Goal: Task Accomplishment & Management: Use online tool/utility

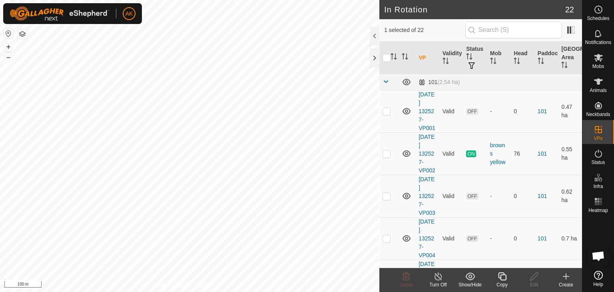
click at [440, 276] on icon at bounding box center [438, 277] width 10 height 10
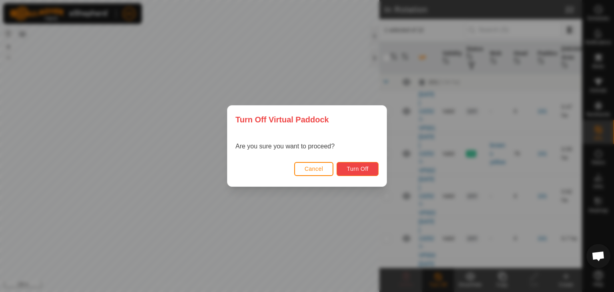
click at [367, 168] on span "Turn Off" at bounding box center [358, 169] width 22 height 6
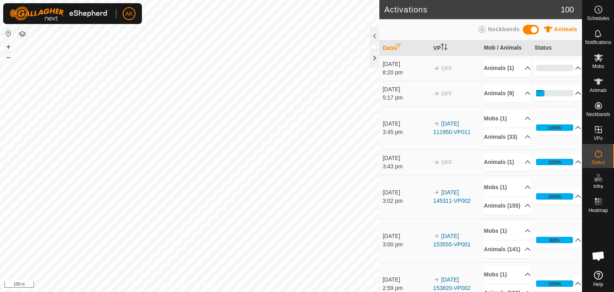
click at [576, 95] on icon at bounding box center [579, 93] width 6 height 3
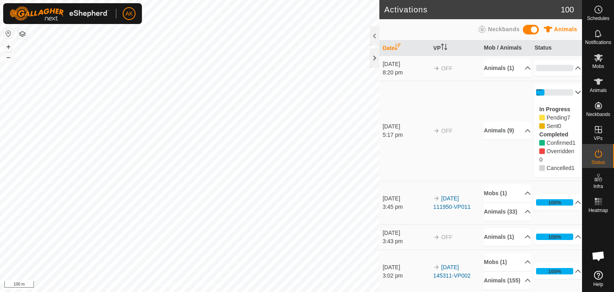
click at [565, 100] on p-accordion-header "22%" at bounding box center [558, 92] width 47 height 16
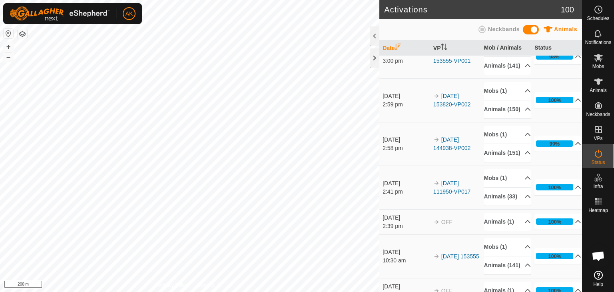
scroll to position [200, 0]
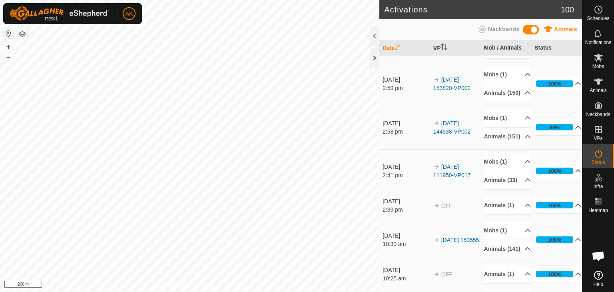
click at [571, 48] on p-accordion-header "98%" at bounding box center [558, 40] width 47 height 16
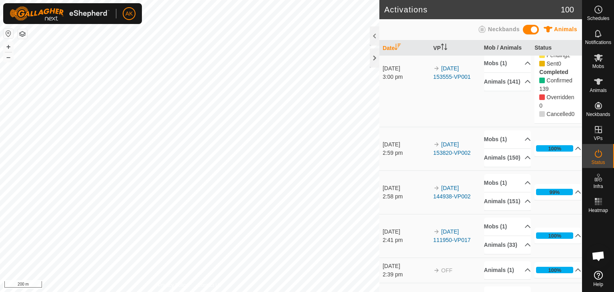
click at [567, 38] on p-accordion-header "98%" at bounding box center [558, 30] width 47 height 16
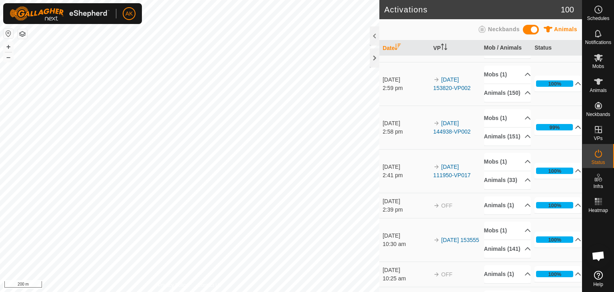
click at [567, 135] on p-accordion-header "99%" at bounding box center [558, 127] width 47 height 16
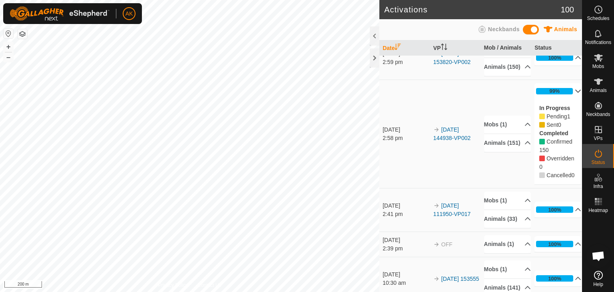
scroll to position [240, 0]
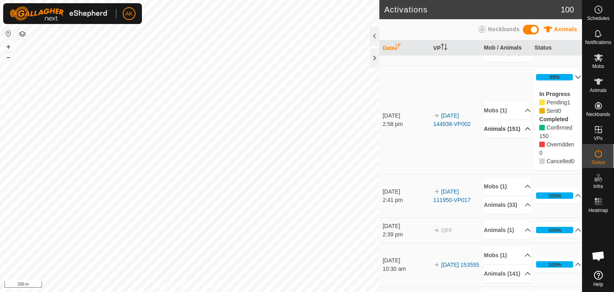
click at [497, 138] on p-accordion-header "Animals (151)" at bounding box center [507, 129] width 47 height 18
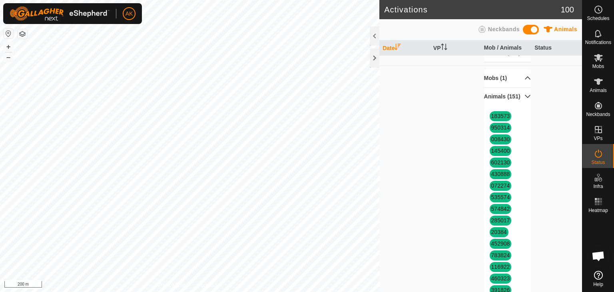
click at [498, 87] on p-accordion-header "Mobs (1)" at bounding box center [507, 78] width 47 height 18
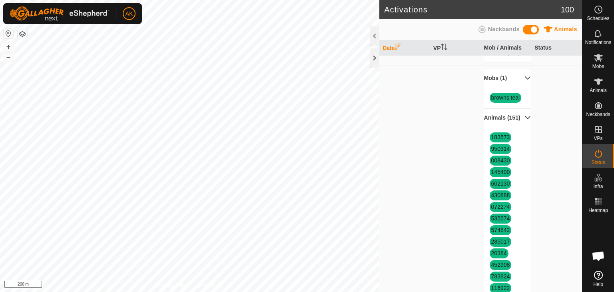
click at [498, 87] on p-accordion-header "Mobs (1)" at bounding box center [507, 78] width 47 height 18
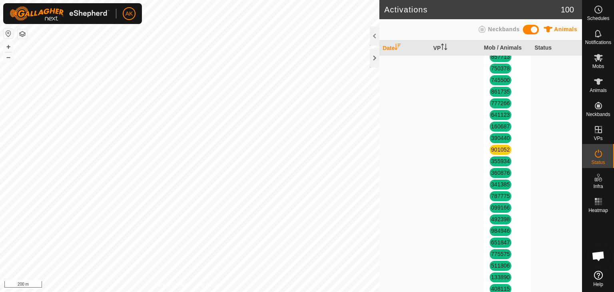
scroll to position [1360, 0]
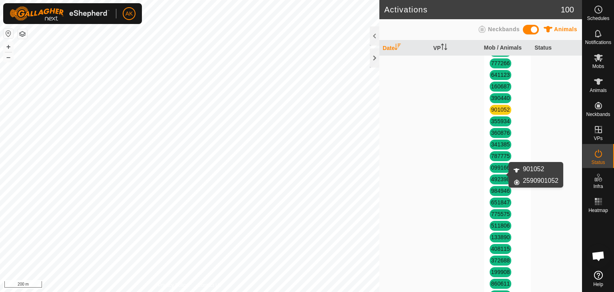
click at [497, 113] on link "901052" at bounding box center [500, 109] width 19 height 6
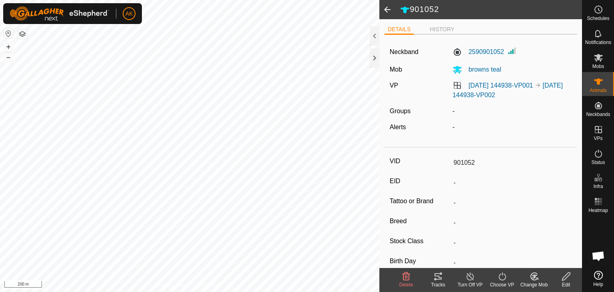
click at [404, 282] on span "Delete" at bounding box center [407, 285] width 14 height 6
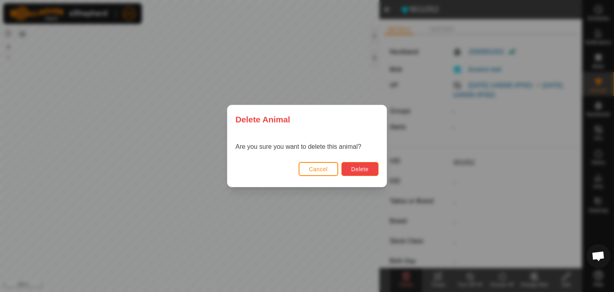
click at [370, 173] on button "Delete" at bounding box center [360, 169] width 37 height 14
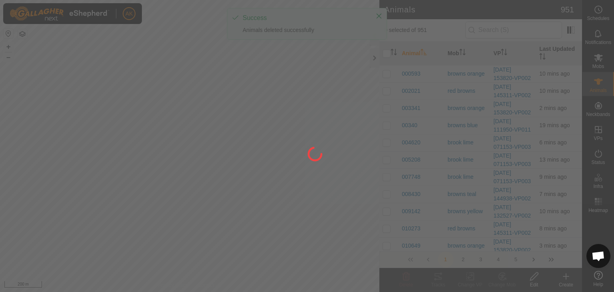
click at [569, 277] on div at bounding box center [307, 146] width 614 height 292
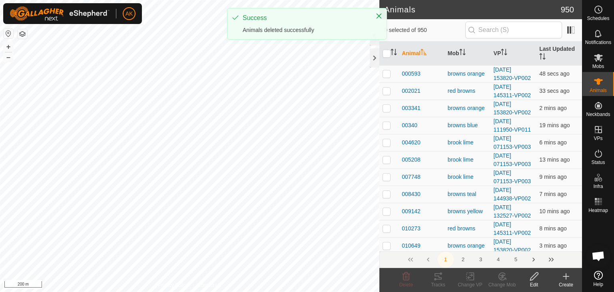
click at [568, 282] on div "Create" at bounding box center [566, 284] width 32 height 7
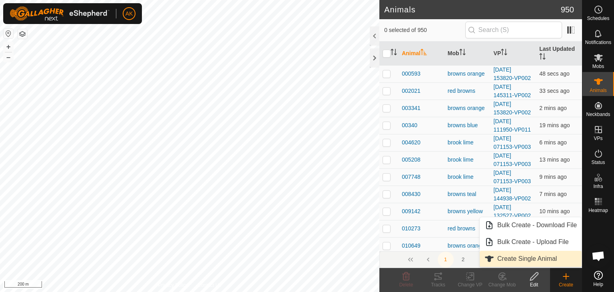
click at [538, 262] on link "Create Single Animal" at bounding box center [531, 259] width 102 height 16
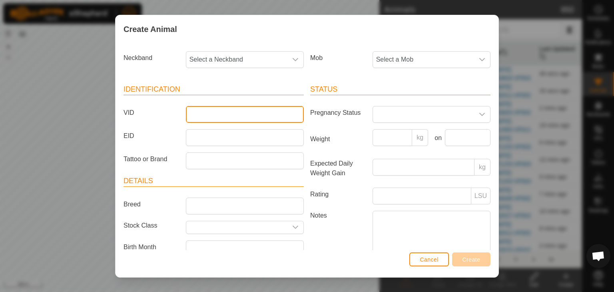
click at [218, 120] on input "VID" at bounding box center [245, 114] width 118 height 17
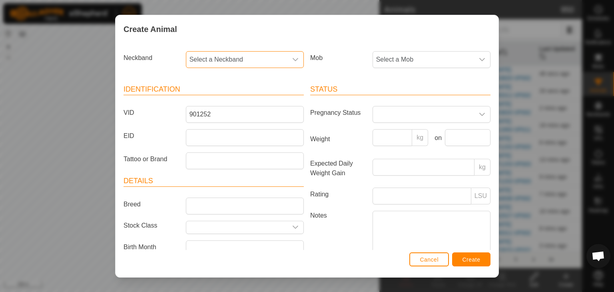
click at [221, 52] on span "Select a Neckband" at bounding box center [236, 60] width 101 height 16
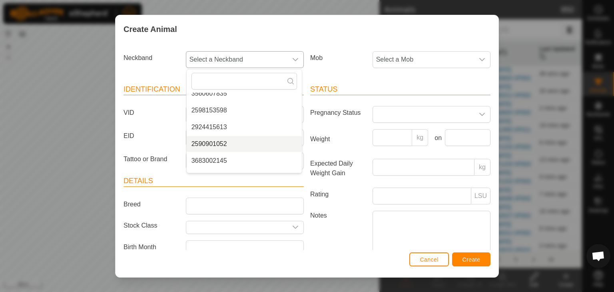
click at [222, 145] on li "2590901052" at bounding box center [244, 144] width 115 height 16
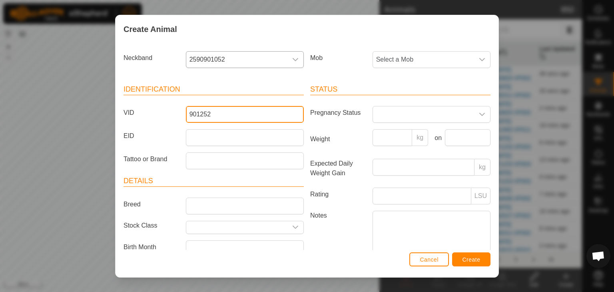
click at [203, 112] on input "901252" at bounding box center [245, 114] width 118 height 17
type input "901052"
click at [390, 59] on span "Select a Mob" at bounding box center [423, 60] width 101 height 16
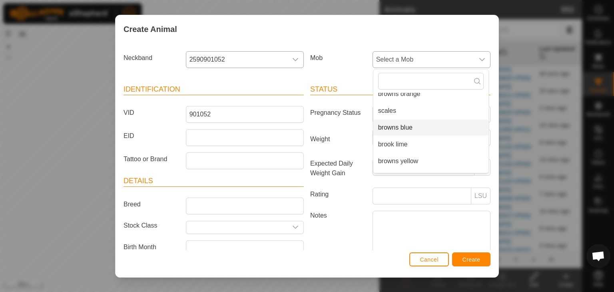
scroll to position [70, 0]
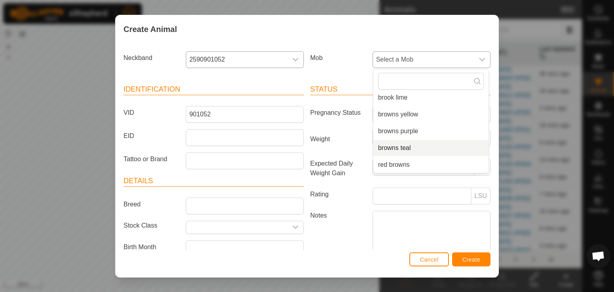
click at [394, 146] on li "browns teal" at bounding box center [431, 148] width 115 height 16
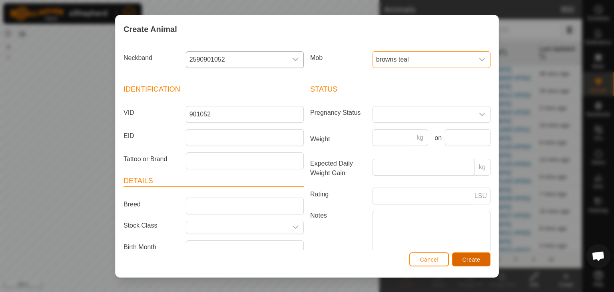
click at [476, 260] on span "Create" at bounding box center [472, 259] width 18 height 6
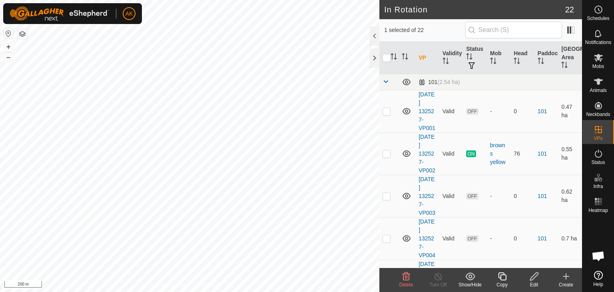
click at [407, 278] on icon at bounding box center [407, 276] width 8 height 8
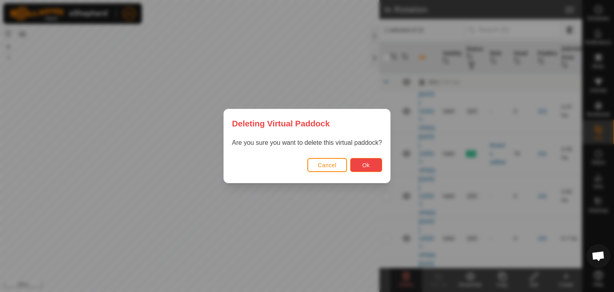
click at [358, 164] on button "Ok" at bounding box center [366, 165] width 32 height 14
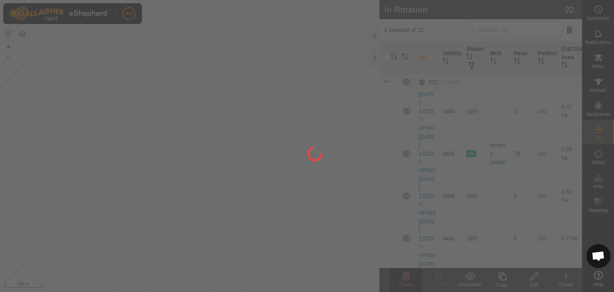
checkbox input "false"
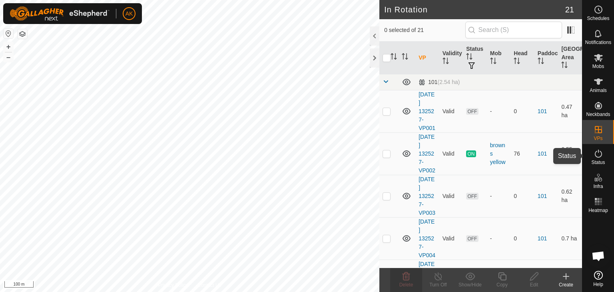
click at [600, 154] on icon at bounding box center [599, 154] width 10 height 10
click at [598, 151] on icon at bounding box center [599, 154] width 10 height 10
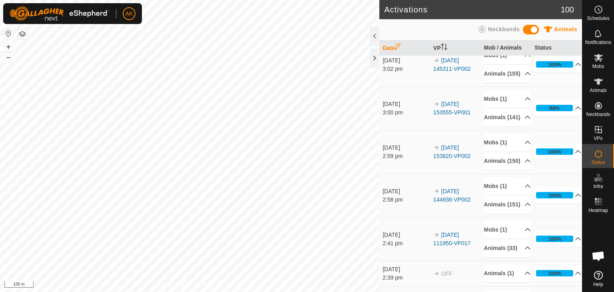
scroll to position [160, 0]
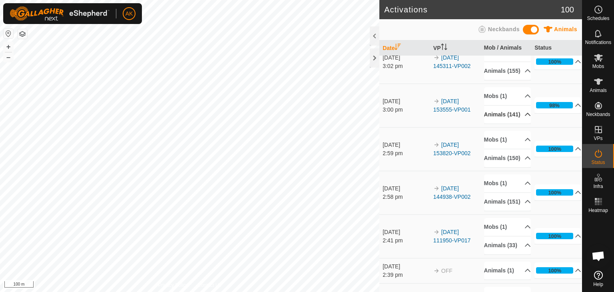
click at [525, 118] on icon at bounding box center [528, 114] width 6 height 6
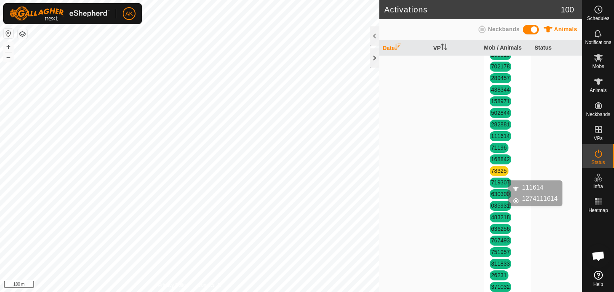
scroll to position [720, 0]
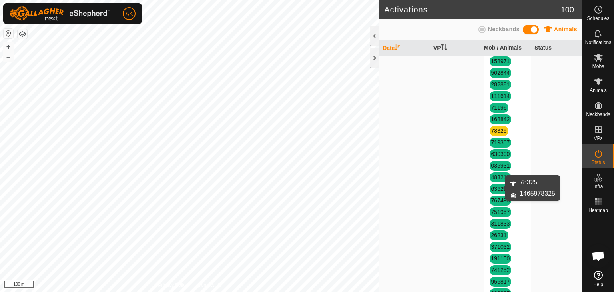
click at [496, 134] on link "78325" at bounding box center [499, 131] width 16 height 6
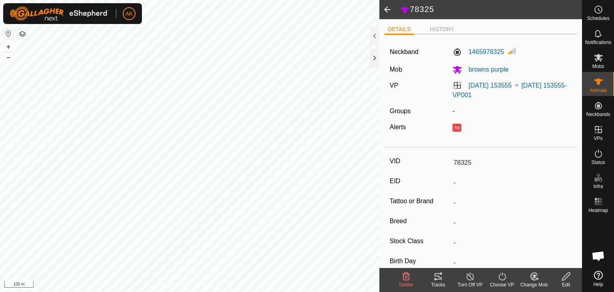
click at [405, 277] on icon at bounding box center [407, 277] width 10 height 10
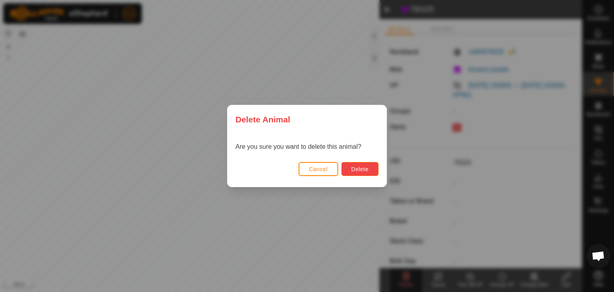
click at [366, 170] on span "Delete" at bounding box center [360, 169] width 17 height 6
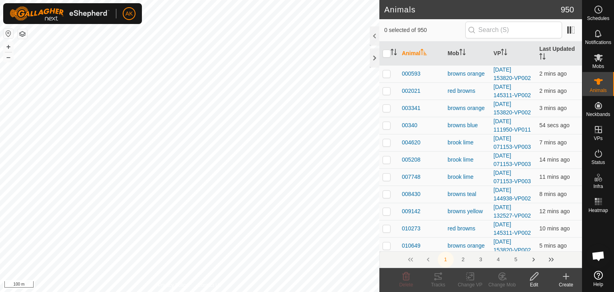
click at [566, 280] on icon at bounding box center [566, 277] width 10 height 10
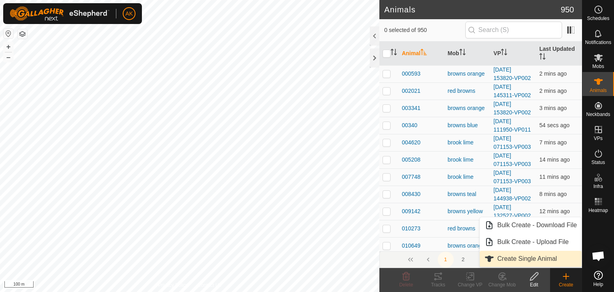
click at [529, 258] on link "Create Single Animal" at bounding box center [531, 259] width 102 height 16
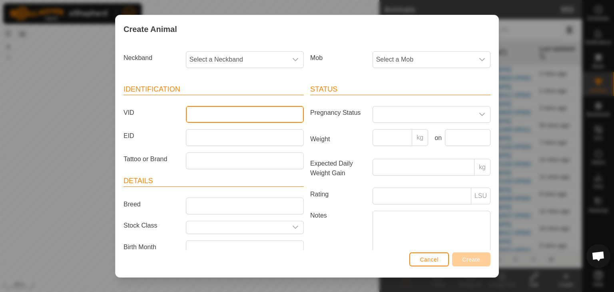
click at [205, 114] on input "VID" at bounding box center [245, 114] width 118 height 17
type input "78325"
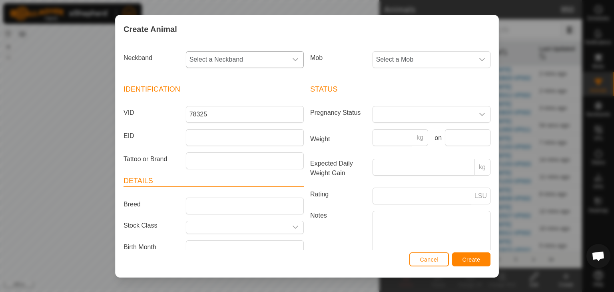
click at [217, 55] on span "Select a Neckband" at bounding box center [236, 60] width 101 height 16
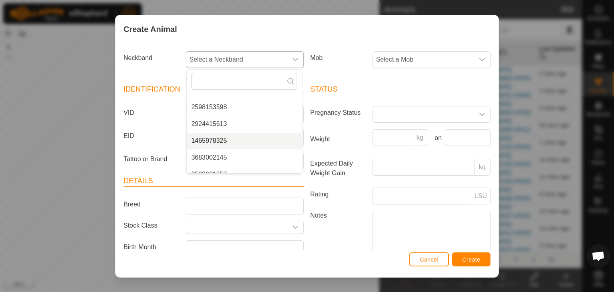
click at [208, 137] on li "1465978325" at bounding box center [244, 141] width 115 height 16
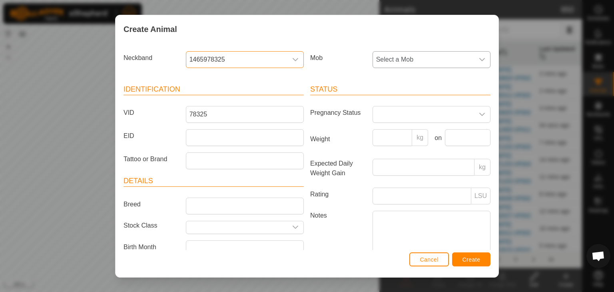
click at [409, 60] on span "Select a Mob" at bounding box center [423, 60] width 101 height 16
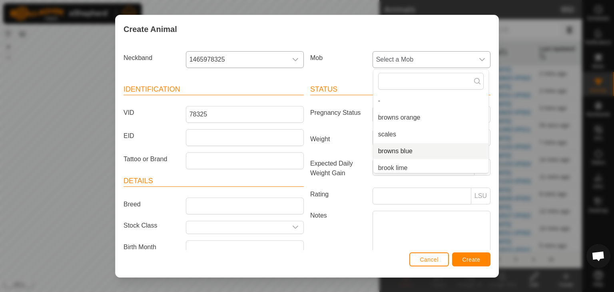
scroll to position [40, 0]
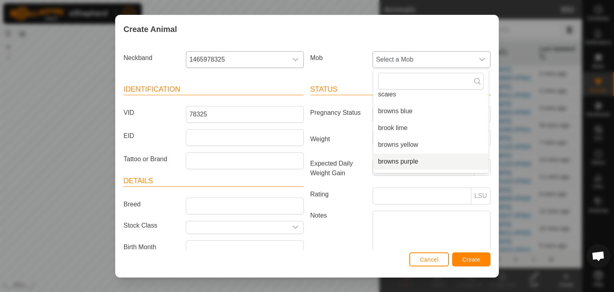
click at [392, 162] on li "browns purple" at bounding box center [431, 162] width 115 height 16
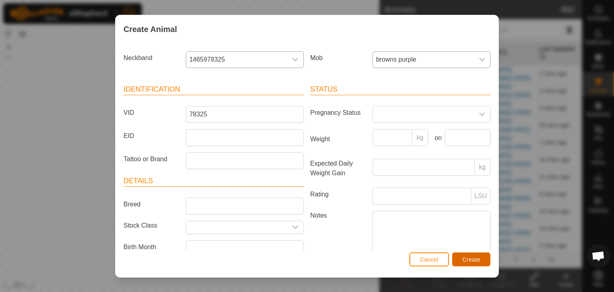
click at [467, 260] on span "Create" at bounding box center [472, 259] width 18 height 6
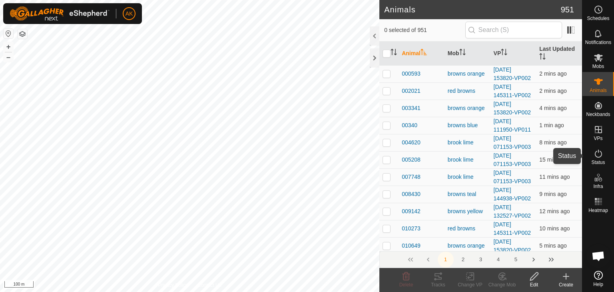
click at [599, 155] on icon at bounding box center [599, 154] width 10 height 10
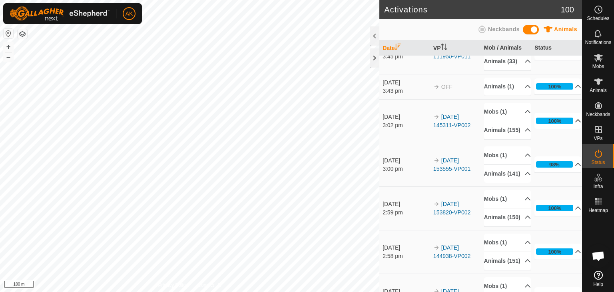
scroll to position [120, 0]
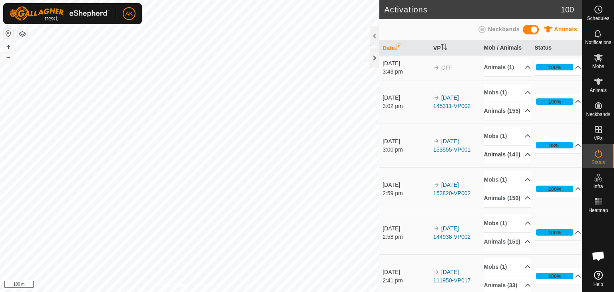
click at [525, 158] on icon at bounding box center [528, 154] width 6 height 6
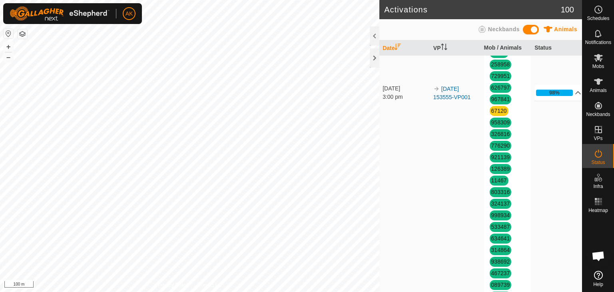
scroll to position [1000, 0]
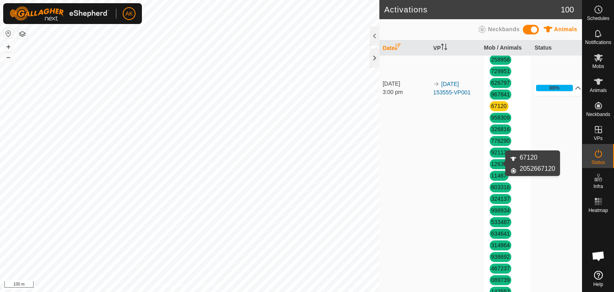
click at [492, 109] on link "67120" at bounding box center [499, 106] width 16 height 6
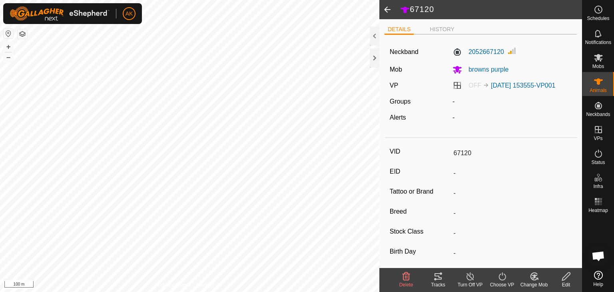
click at [406, 277] on icon at bounding box center [407, 277] width 10 height 10
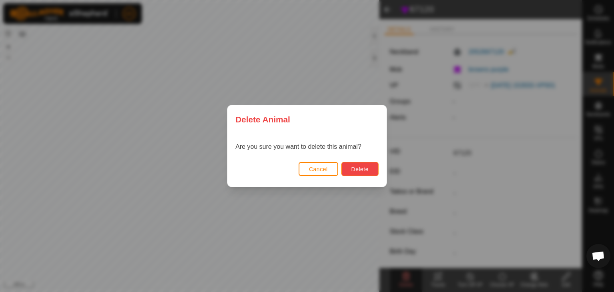
click at [361, 170] on span "Delete" at bounding box center [360, 169] width 17 height 6
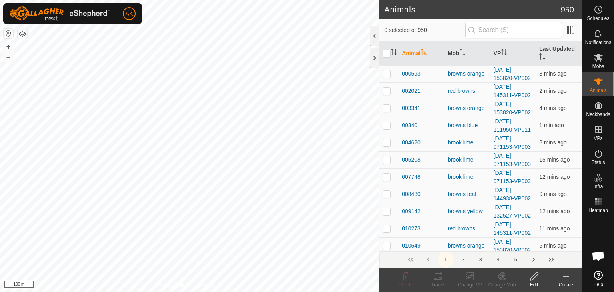
click at [566, 280] on icon at bounding box center [566, 277] width 10 height 10
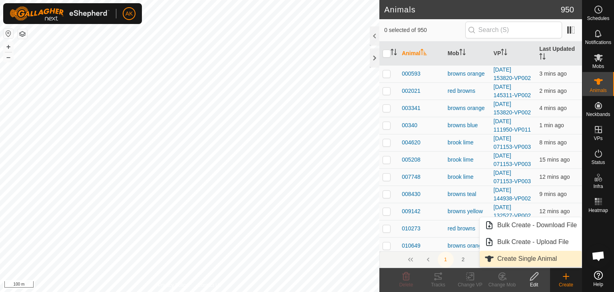
click at [547, 257] on link "Create Single Animal" at bounding box center [531, 259] width 102 height 16
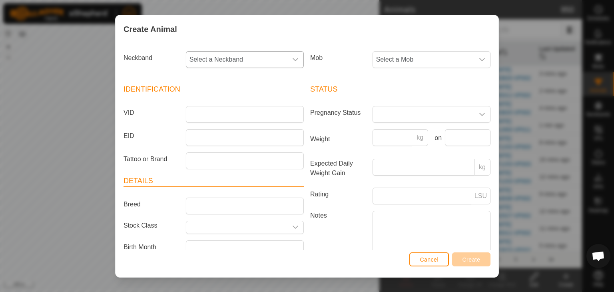
click at [240, 60] on span "Select a Neckband" at bounding box center [236, 60] width 101 height 16
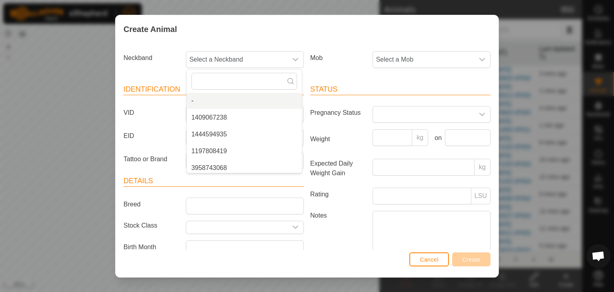
click at [153, 58] on label "Neckband" at bounding box center [151, 58] width 62 height 14
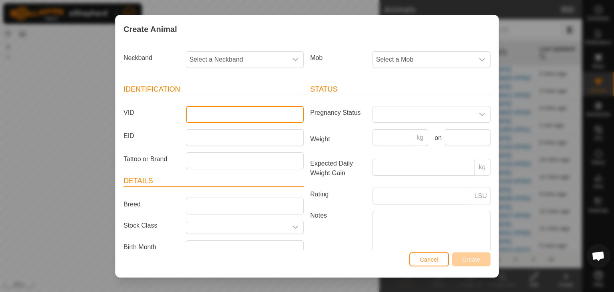
click at [206, 116] on input "VID" at bounding box center [245, 114] width 118 height 17
type input "67120"
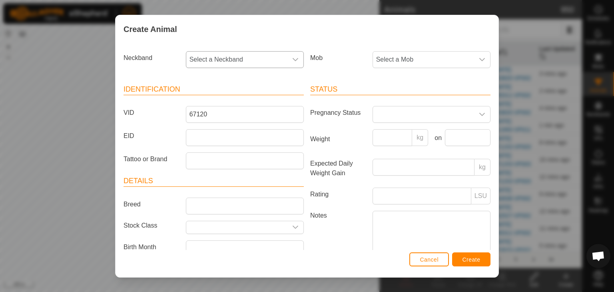
click at [254, 56] on span "Select a Neckband" at bounding box center [236, 60] width 101 height 16
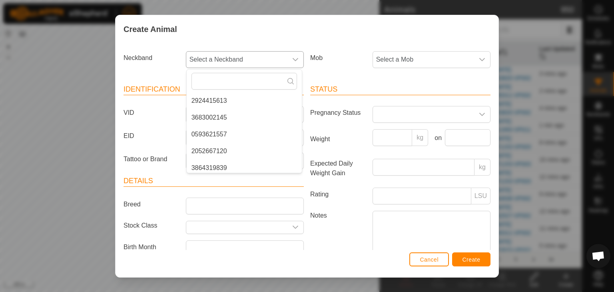
scroll to position [557, 0]
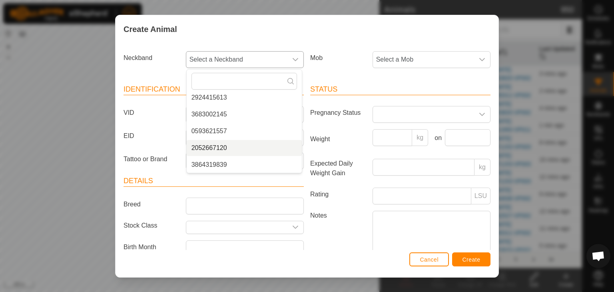
click at [223, 148] on li "2052667120" at bounding box center [244, 148] width 115 height 16
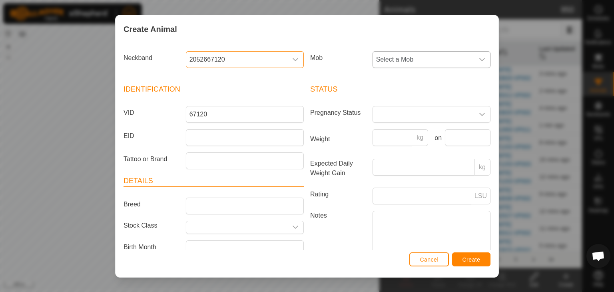
click at [392, 58] on span "Select a Mob" at bounding box center [423, 60] width 101 height 16
click at [403, 57] on span "Select a Mob" at bounding box center [423, 60] width 101 height 16
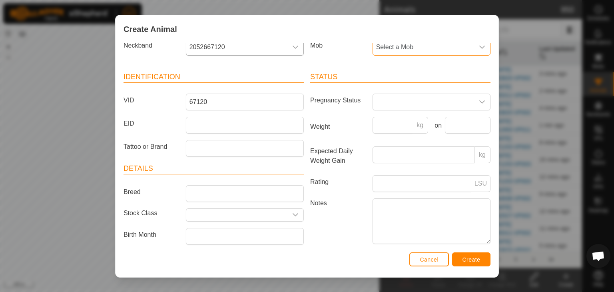
scroll to position [0, 0]
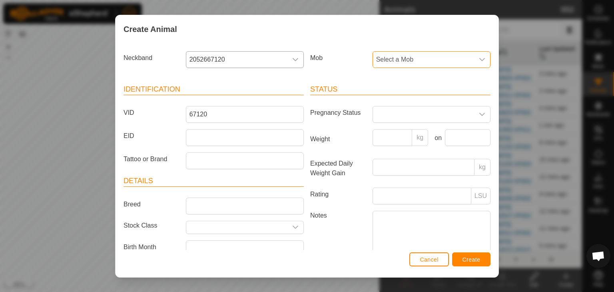
click at [396, 54] on span "Select a Mob" at bounding box center [423, 60] width 101 height 16
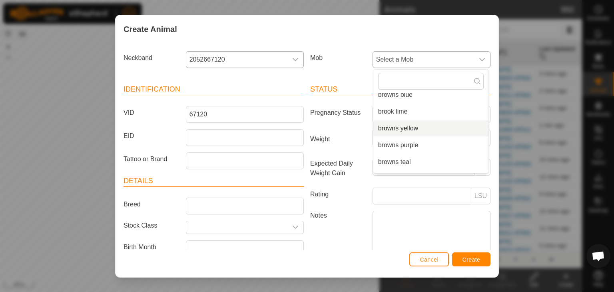
scroll to position [70, 0]
click at [392, 130] on li "browns purple" at bounding box center [431, 131] width 115 height 16
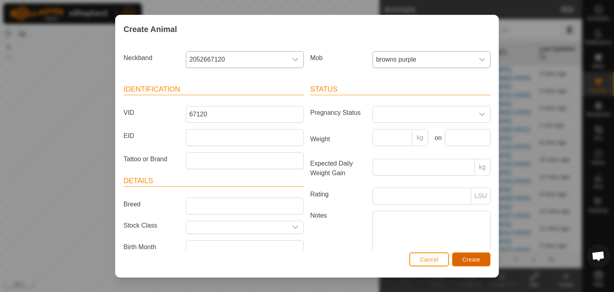
click at [478, 259] on span "Create" at bounding box center [472, 259] width 18 height 6
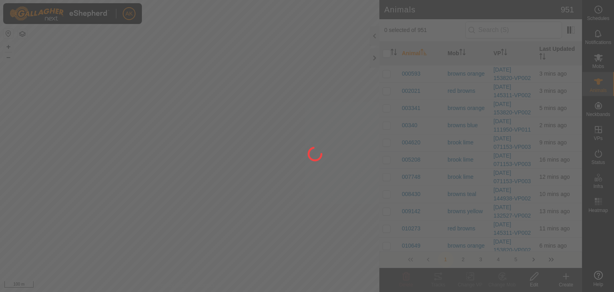
click at [110, 104] on div at bounding box center [307, 146] width 614 height 292
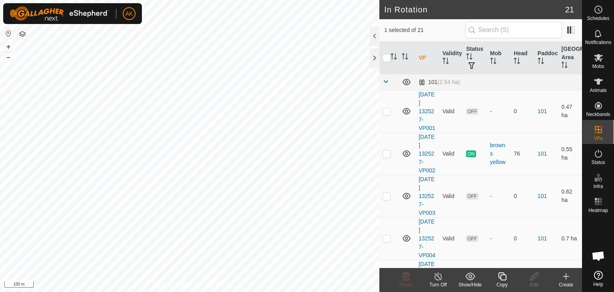
checkbox input "false"
click at [409, 277] on icon at bounding box center [407, 276] width 8 height 8
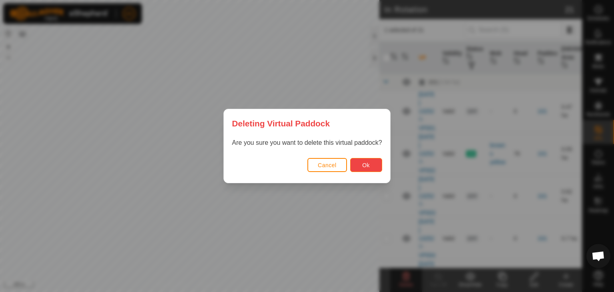
click at [369, 163] on span "Ok" at bounding box center [366, 165] width 8 height 6
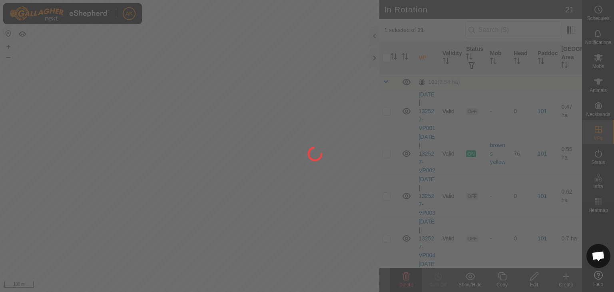
checkbox input "false"
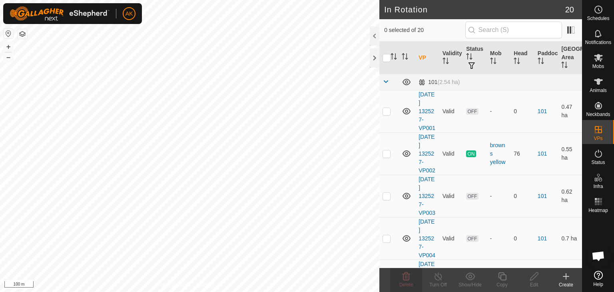
checkbox input "true"
click at [503, 273] on icon at bounding box center [502, 276] width 8 height 8
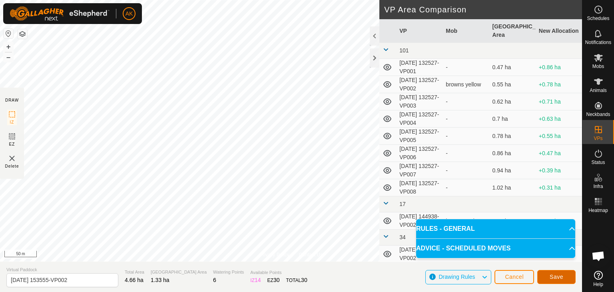
click at [555, 278] on span "Save" at bounding box center [557, 277] width 14 height 6
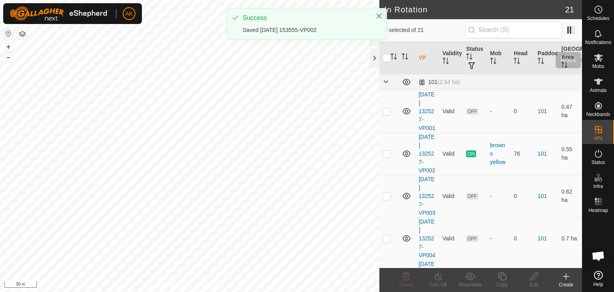
click at [592, 61] on es-mob-svg-icon at bounding box center [598, 57] width 14 height 13
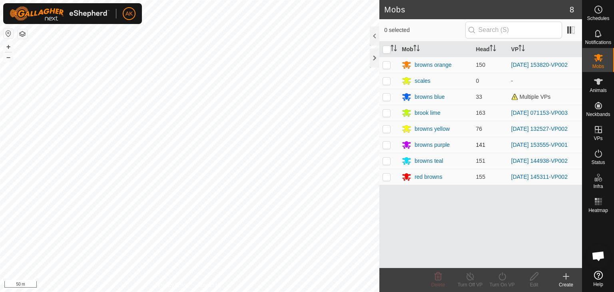
click at [390, 144] on p-checkbox at bounding box center [387, 145] width 8 height 6
checkbox input "true"
click at [505, 277] on icon at bounding box center [502, 277] width 10 height 10
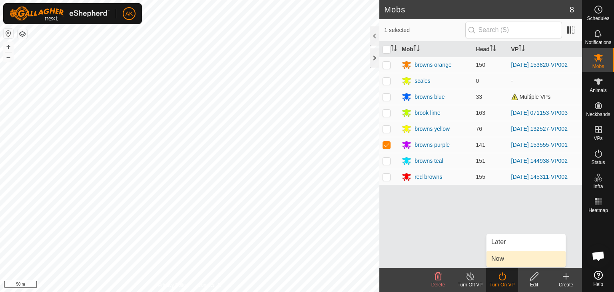
click at [505, 258] on link "Now" at bounding box center [526, 259] width 79 height 16
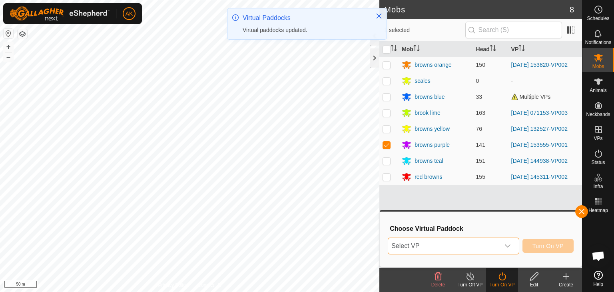
click at [487, 247] on span "Select VP" at bounding box center [444, 246] width 112 height 16
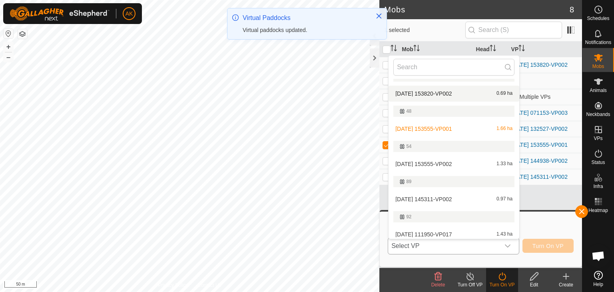
scroll to position [200, 0]
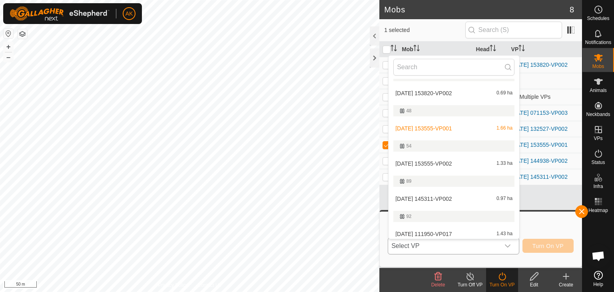
click at [427, 164] on li "2025-09-06 153555-VP002 1.33 ha" at bounding box center [454, 164] width 131 height 16
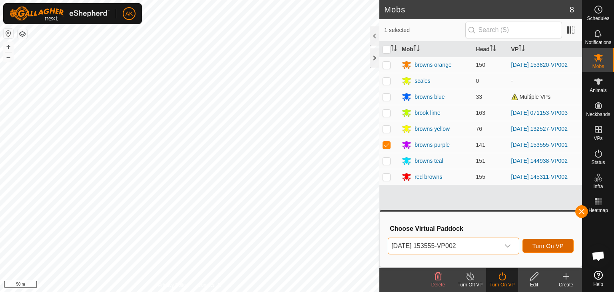
click at [546, 247] on span "Turn On VP" at bounding box center [548, 246] width 31 height 6
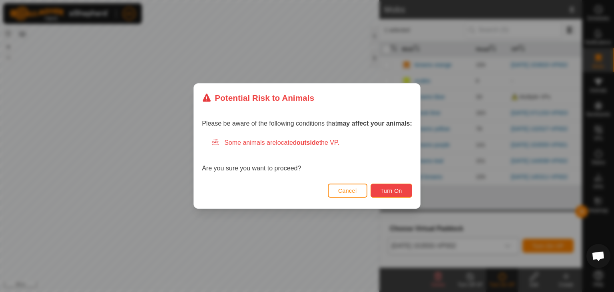
click at [408, 194] on button "Turn On" at bounding box center [392, 191] width 42 height 14
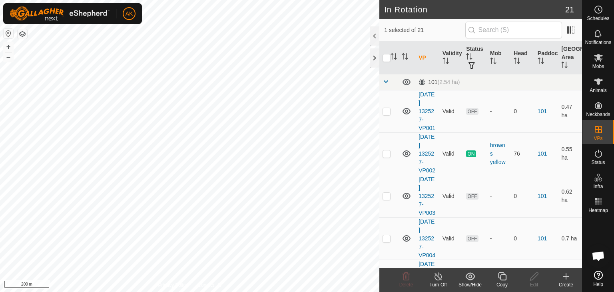
click at [438, 279] on icon at bounding box center [438, 277] width 10 height 10
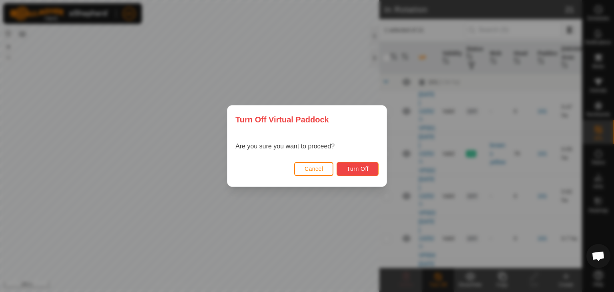
click at [367, 166] on span "Turn Off" at bounding box center [358, 169] width 22 height 6
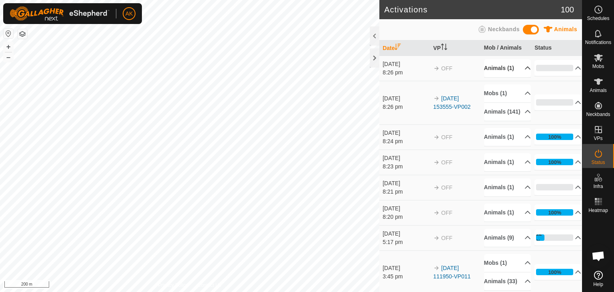
click at [494, 66] on p-accordion-header "Animals (1)" at bounding box center [507, 68] width 47 height 18
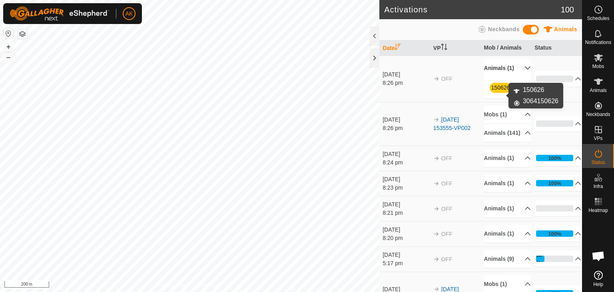
click at [494, 91] on link "150626" at bounding box center [500, 87] width 19 height 6
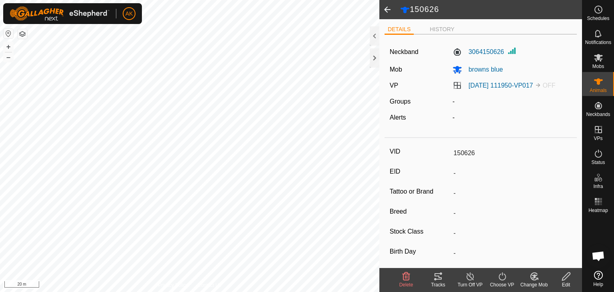
click at [404, 273] on icon at bounding box center [407, 277] width 10 height 10
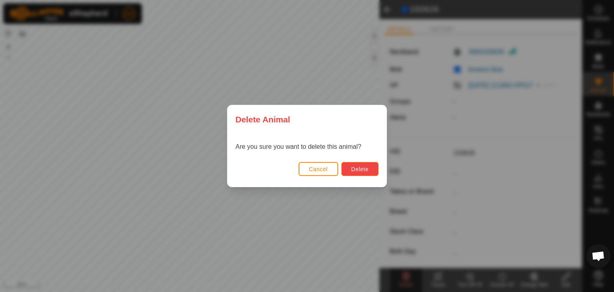
click at [357, 167] on span "Delete" at bounding box center [360, 169] width 17 height 6
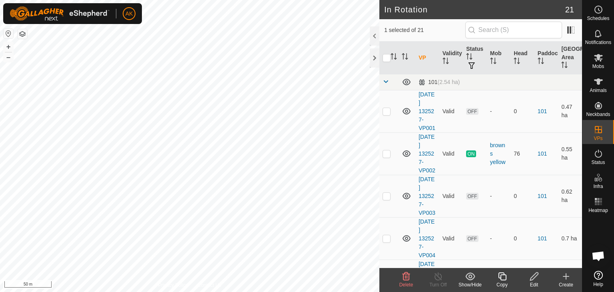
click at [403, 276] on icon at bounding box center [407, 276] width 8 height 8
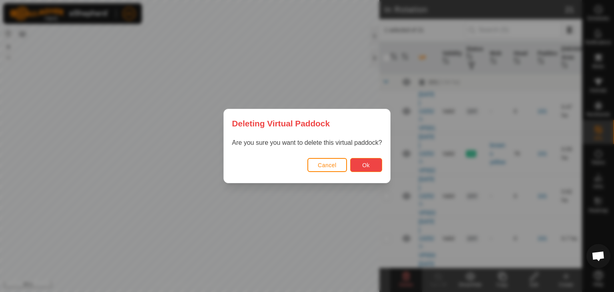
click at [363, 166] on span "Ok" at bounding box center [366, 165] width 8 height 6
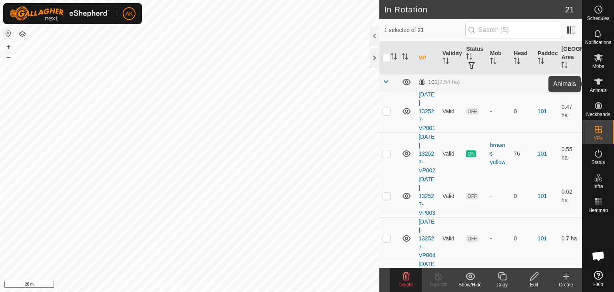
click at [596, 84] on icon at bounding box center [599, 82] width 10 height 10
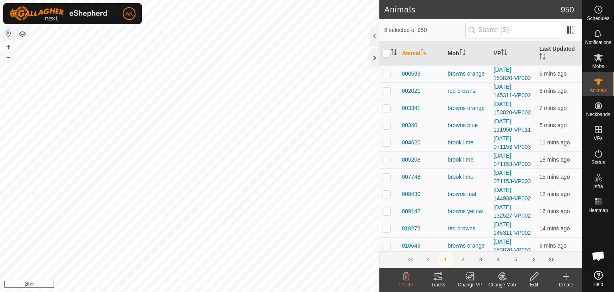
click at [411, 279] on icon at bounding box center [407, 277] width 10 height 10
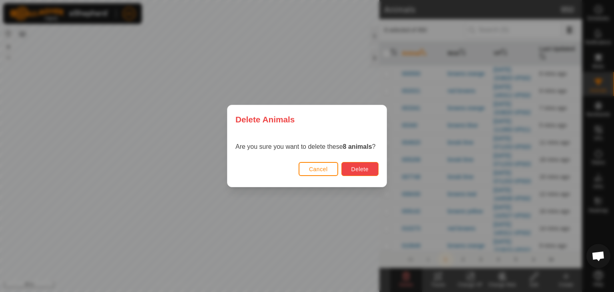
click at [360, 169] on span "Delete" at bounding box center [360, 169] width 17 height 6
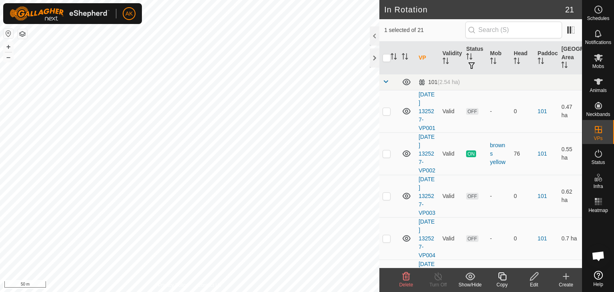
click at [405, 275] on icon at bounding box center [407, 277] width 10 height 10
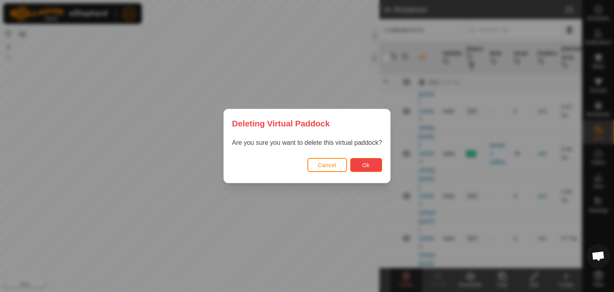
click at [363, 160] on button "Ok" at bounding box center [366, 165] width 32 height 14
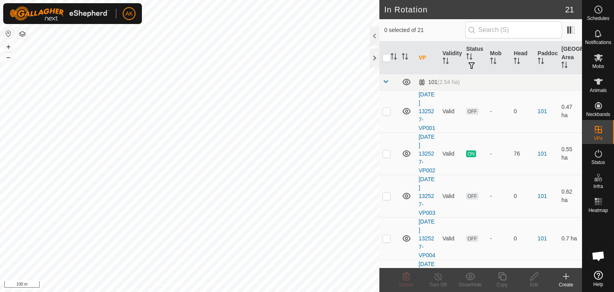
checkbox input "true"
click at [405, 279] on icon at bounding box center [407, 277] width 10 height 10
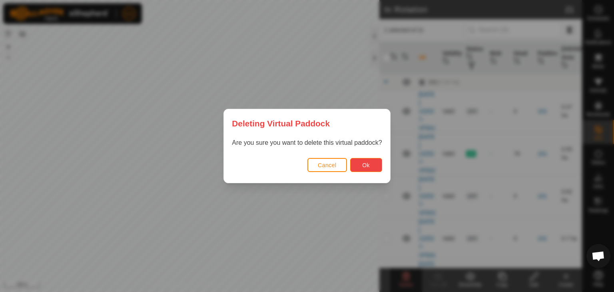
click at [366, 162] on span "Ok" at bounding box center [366, 165] width 8 height 6
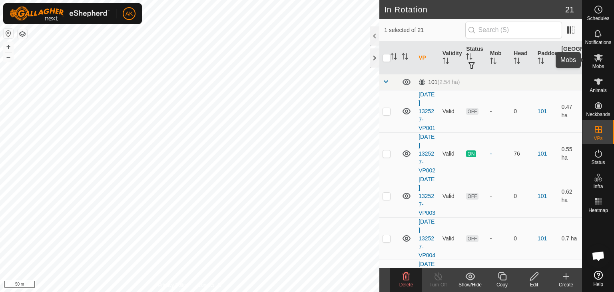
click at [596, 58] on icon at bounding box center [599, 58] width 10 height 10
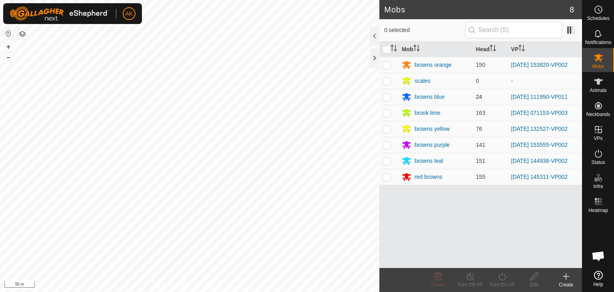
click at [387, 96] on p-checkbox at bounding box center [387, 97] width 8 height 6
checkbox input "true"
click at [502, 278] on icon at bounding box center [502, 277] width 10 height 10
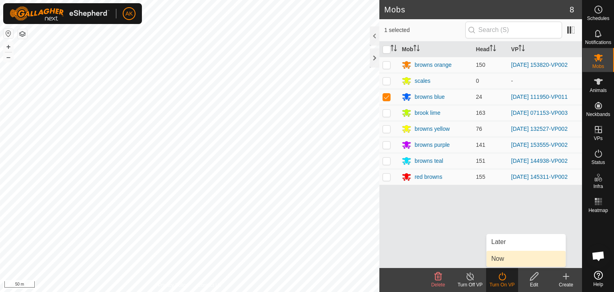
click at [499, 255] on link "Now" at bounding box center [526, 259] width 79 height 16
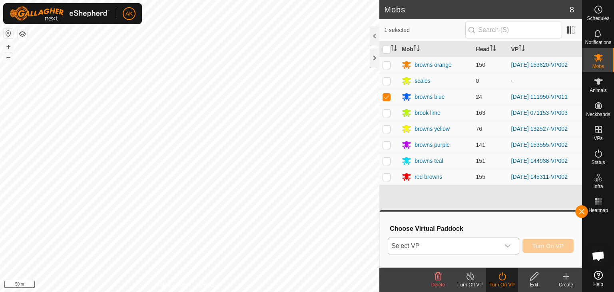
click at [461, 246] on span "Select VP" at bounding box center [444, 246] width 112 height 16
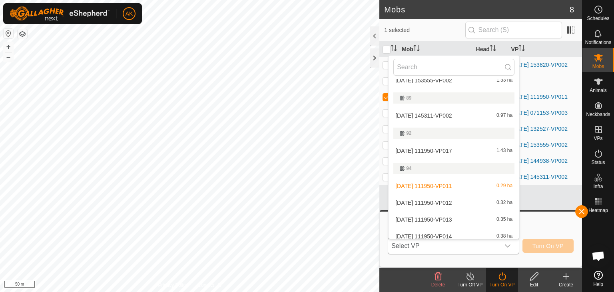
scroll to position [320, 0]
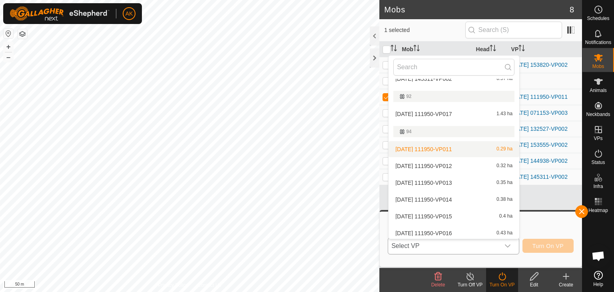
click at [421, 150] on li "[DATE] 111950-VP011 0.29 ha" at bounding box center [454, 149] width 131 height 16
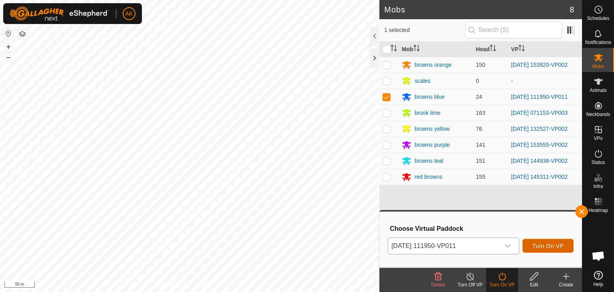
click at [544, 248] on span "Turn On VP" at bounding box center [548, 246] width 31 height 6
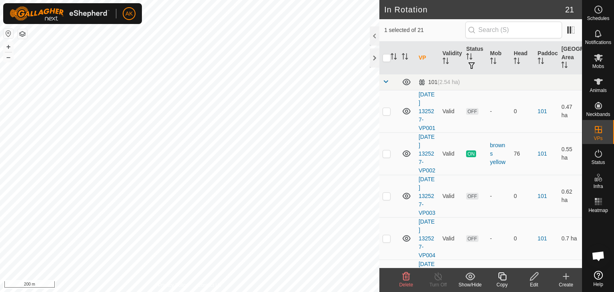
click at [406, 276] on icon at bounding box center [407, 277] width 10 height 10
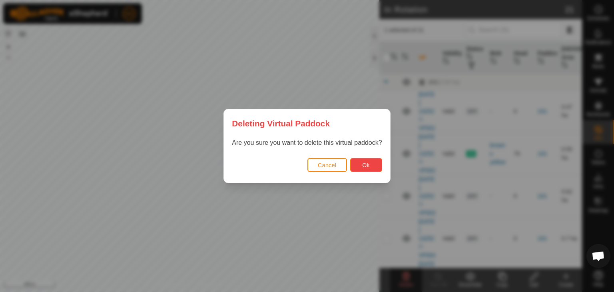
click at [362, 165] on span "Ok" at bounding box center [366, 165] width 8 height 6
